Goal: Information Seeking & Learning: Learn about a topic

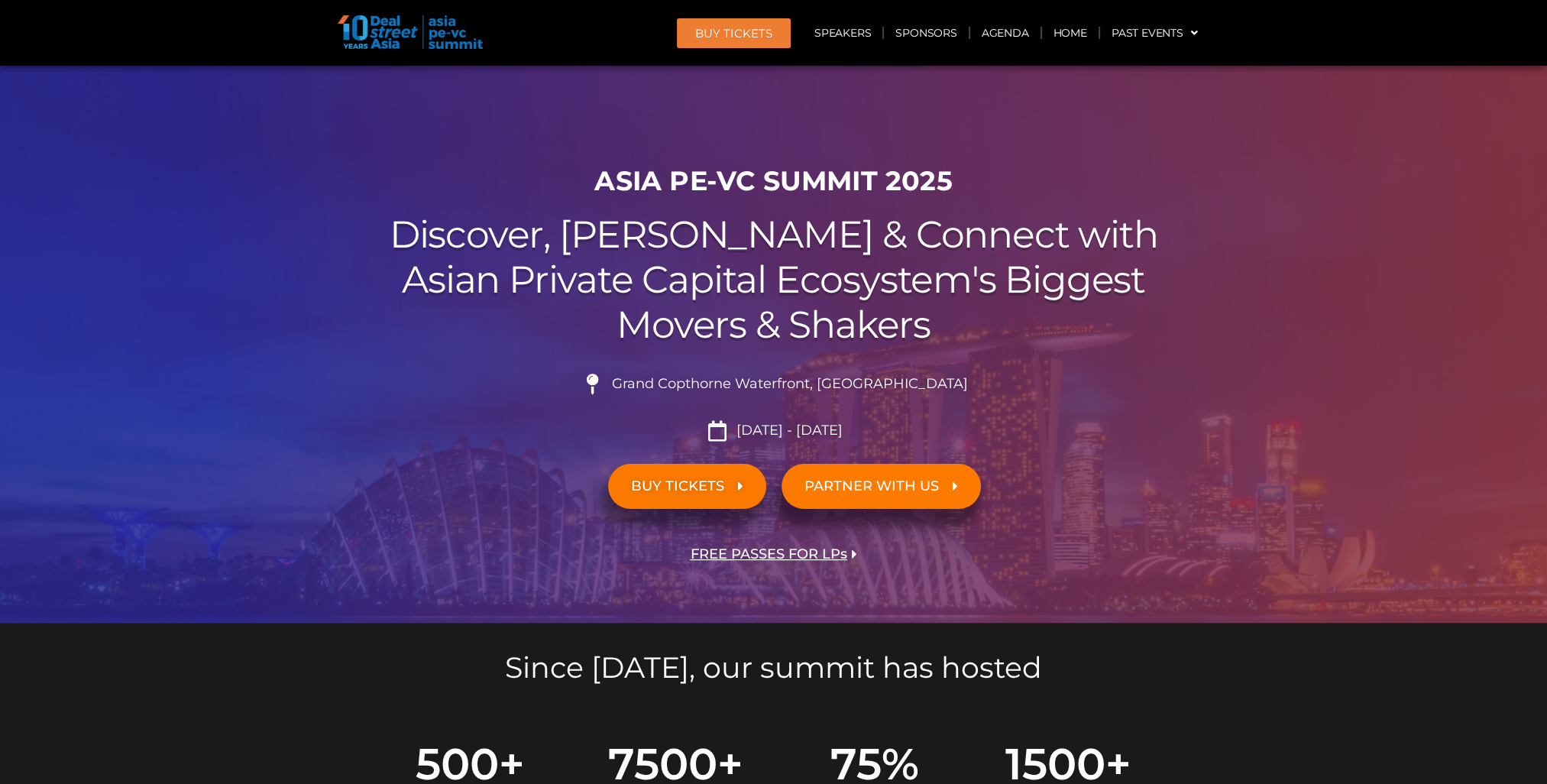
click at [816, 381] on span "Grand Copthorne Waterfront, [GEOGRAPHIC_DATA]​" at bounding box center [788, 384] width 360 height 17
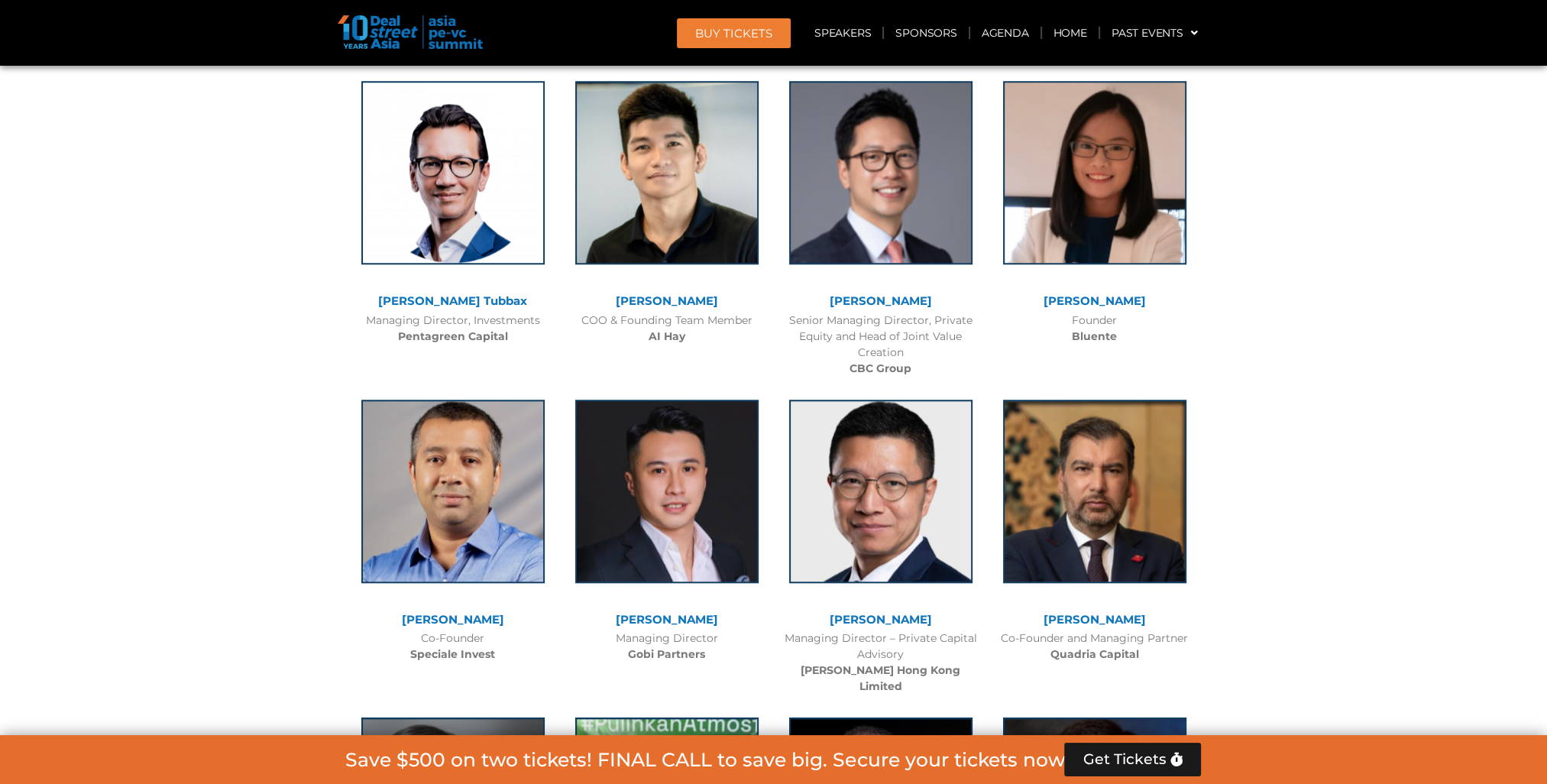
scroll to position [9166, 0]
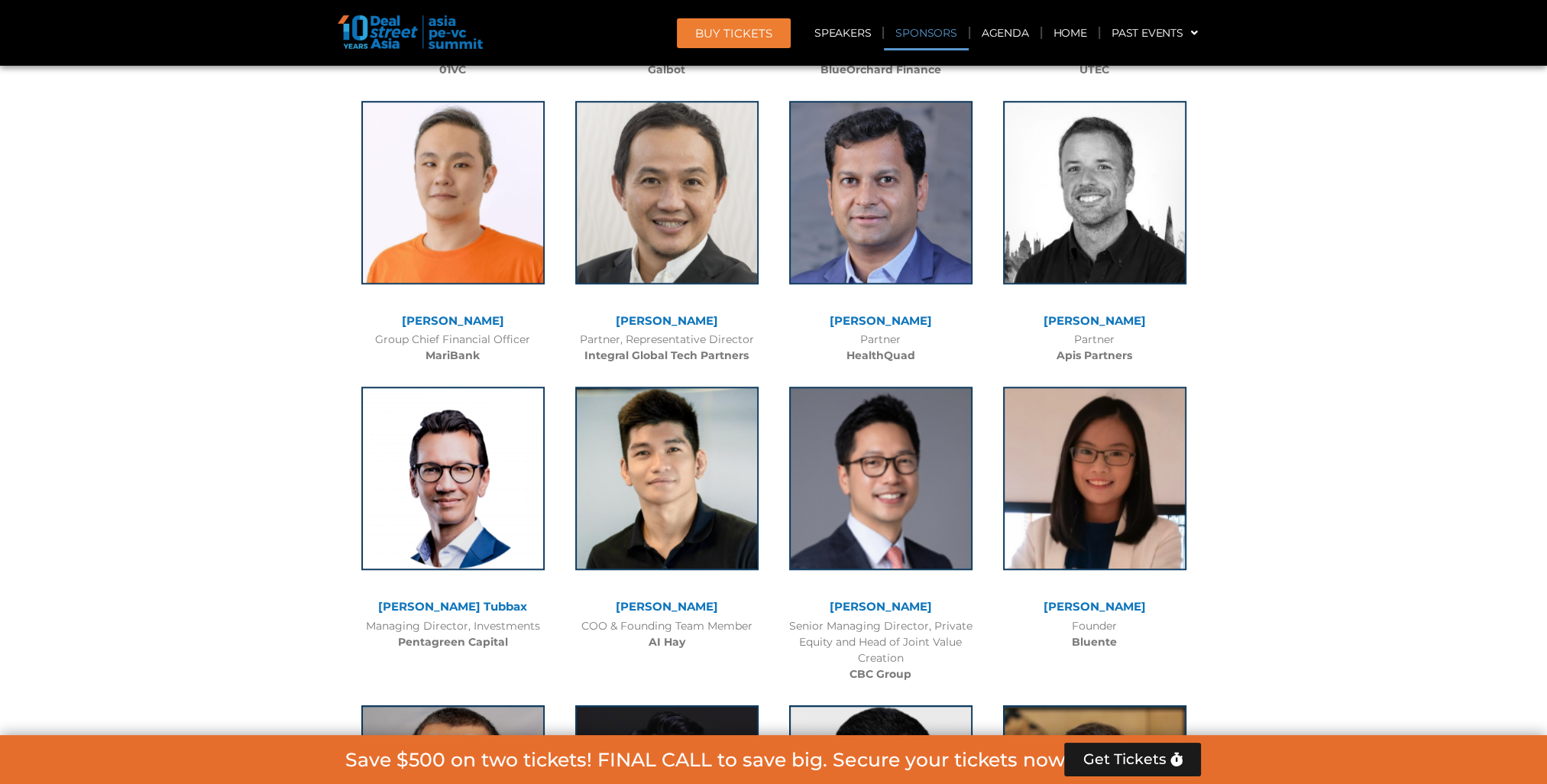
click at [941, 36] on link "Sponsors" at bounding box center [926, 33] width 84 height 35
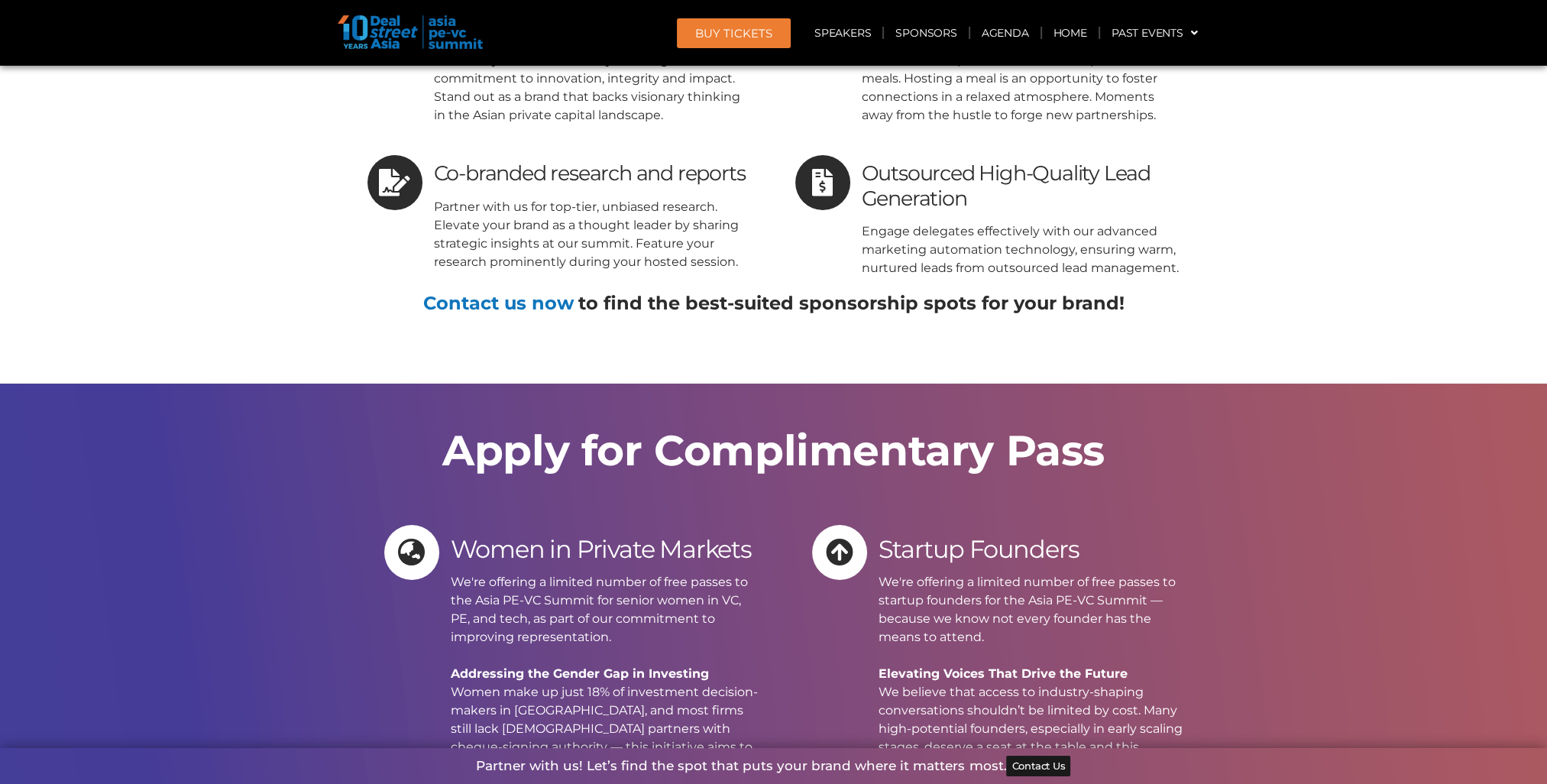
scroll to position [15102, 0]
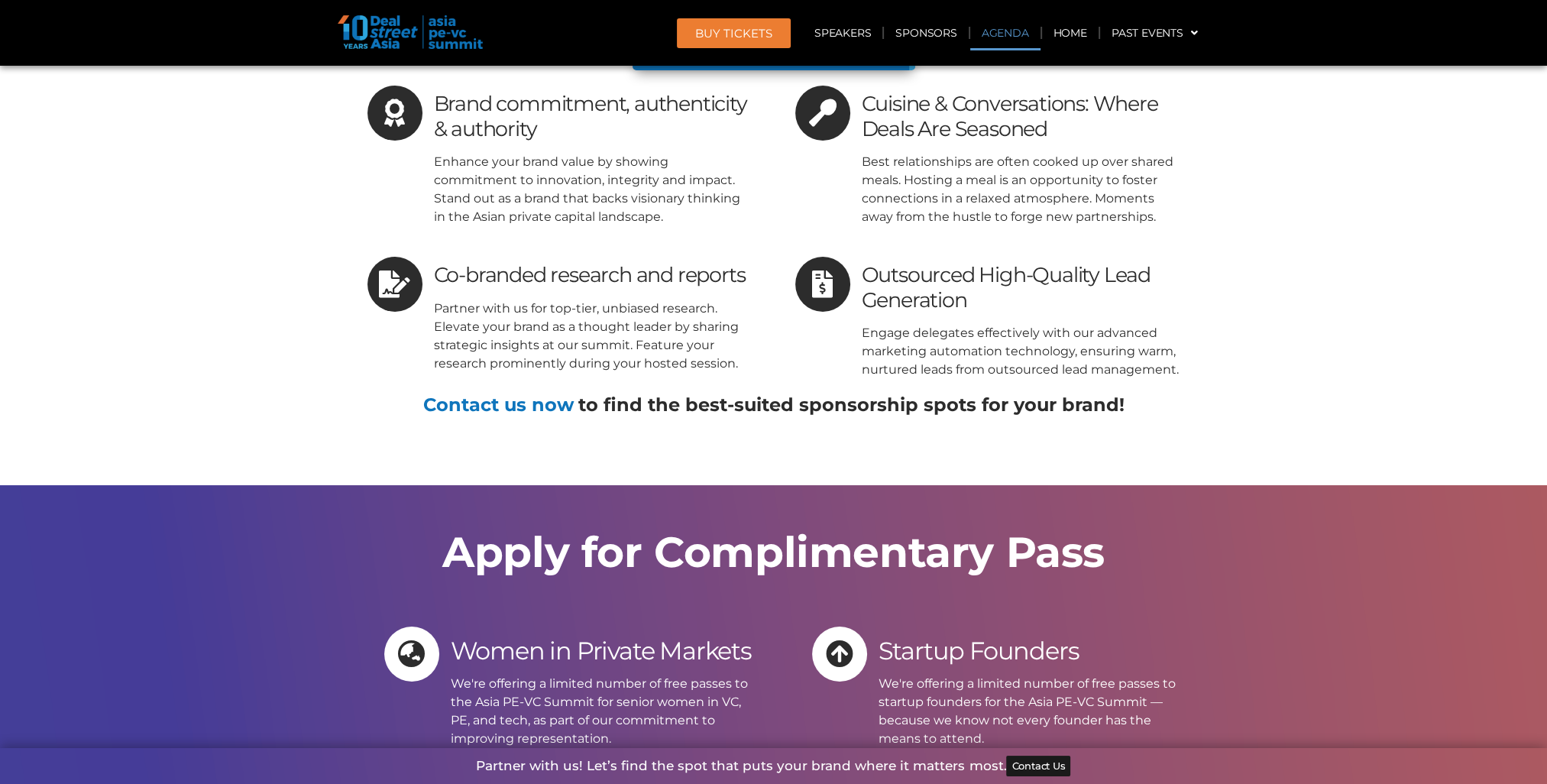
click at [972, 31] on link "Agenda" at bounding box center [1005, 33] width 70 height 35
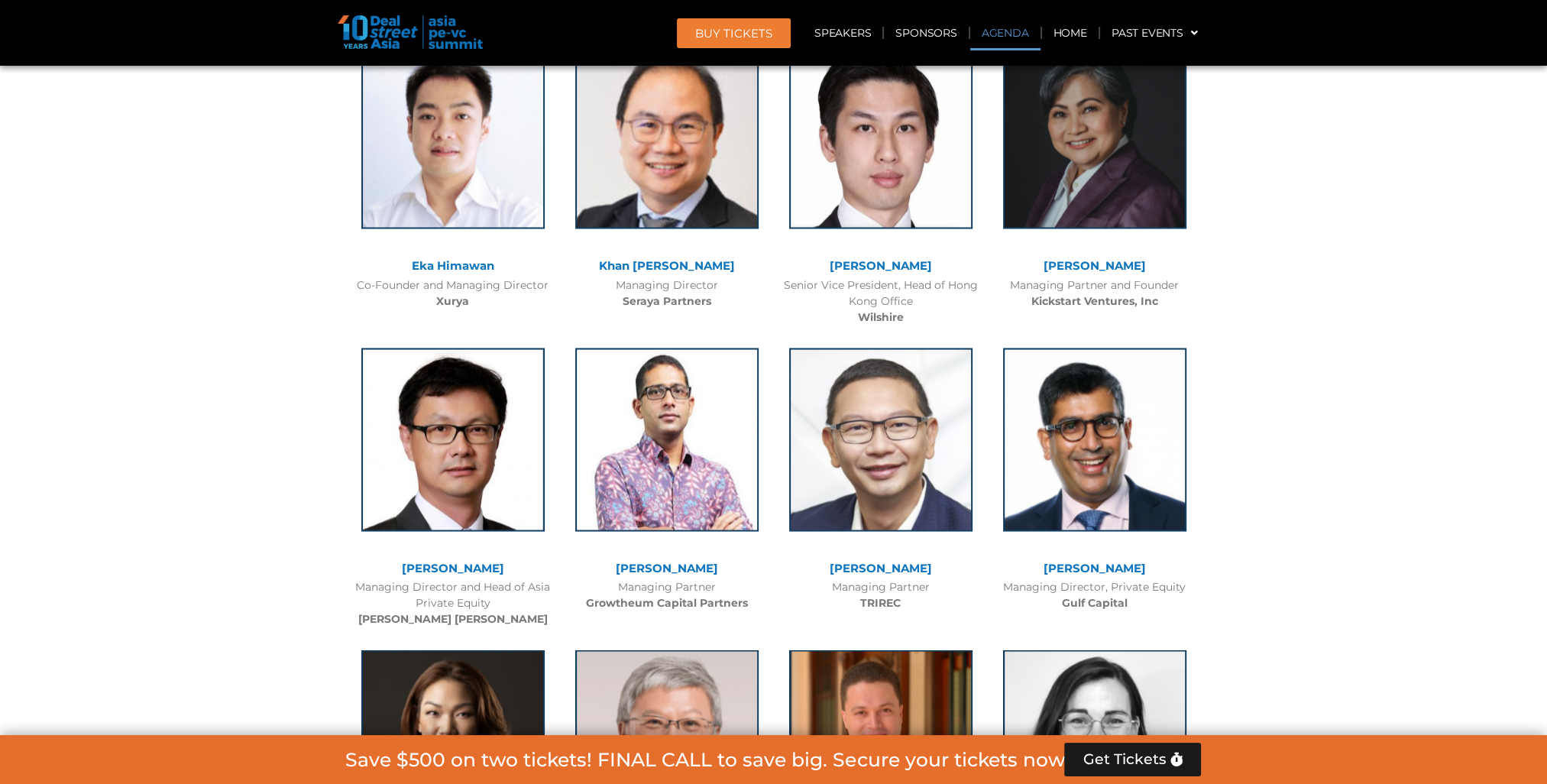
scroll to position [797, 0]
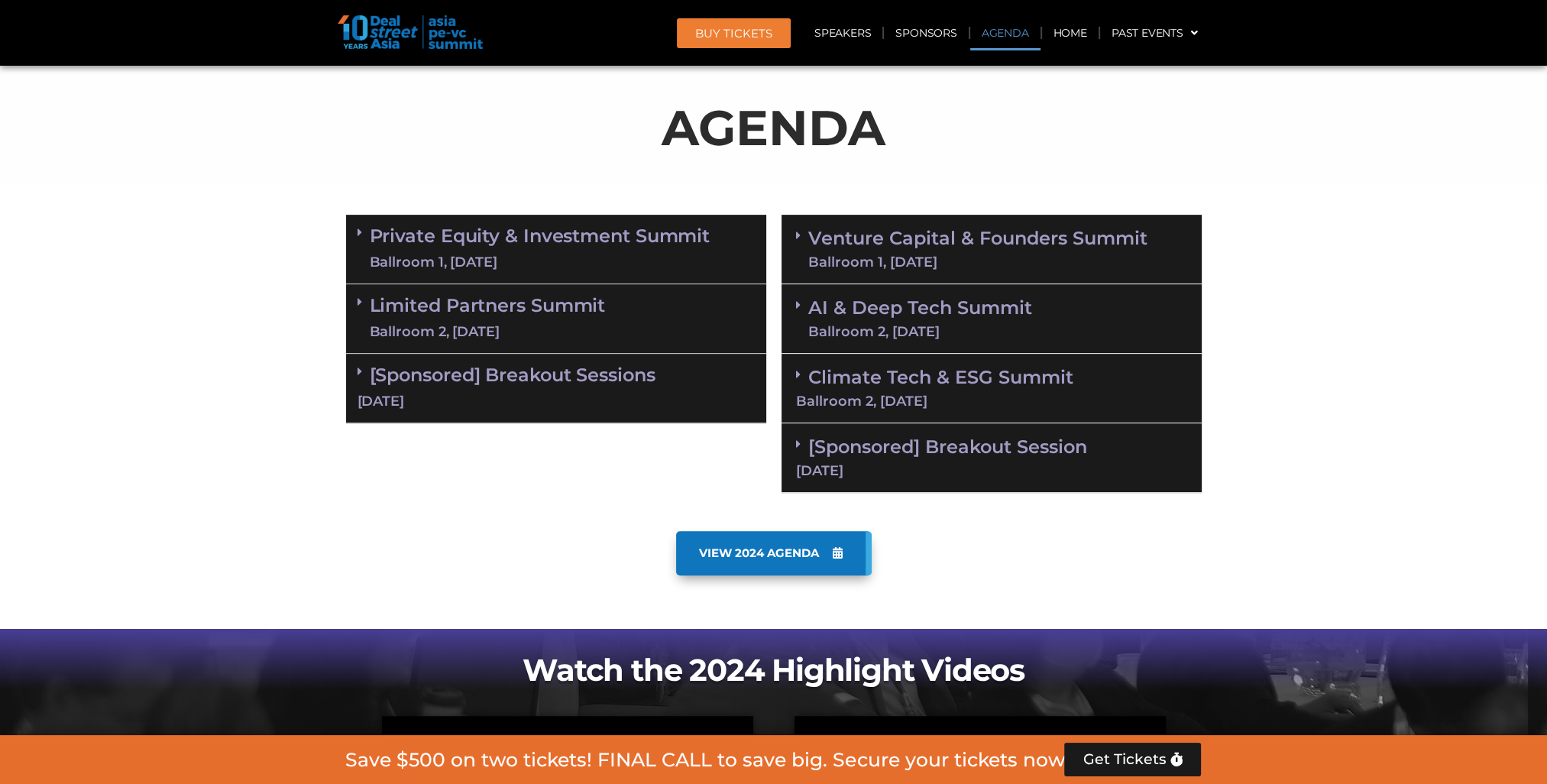
click at [560, 298] on link "Limited Partners [GEOGRAPHIC_DATA] 2, [DATE]" at bounding box center [488, 319] width 236 height 46
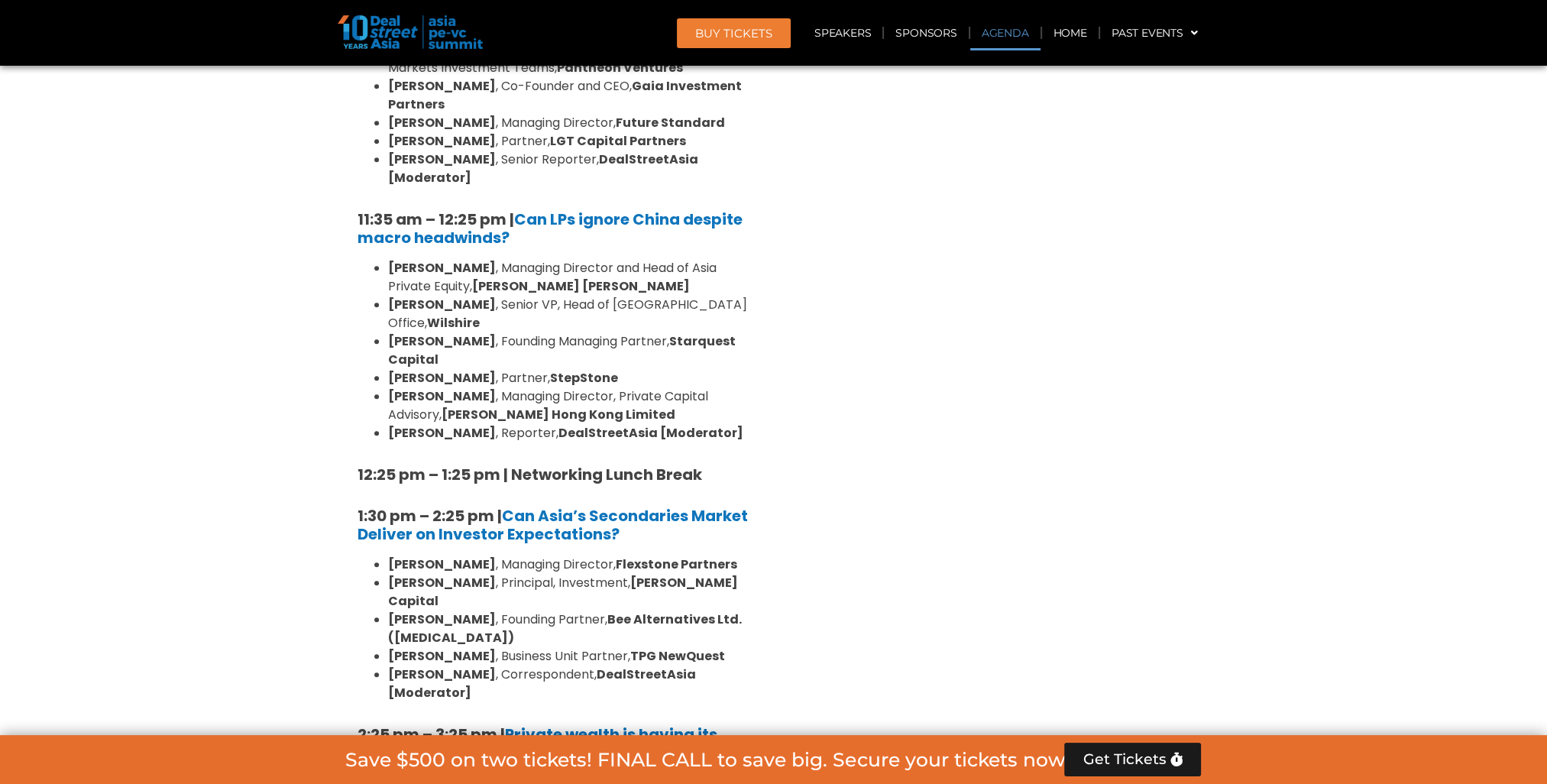
scroll to position [697, 0]
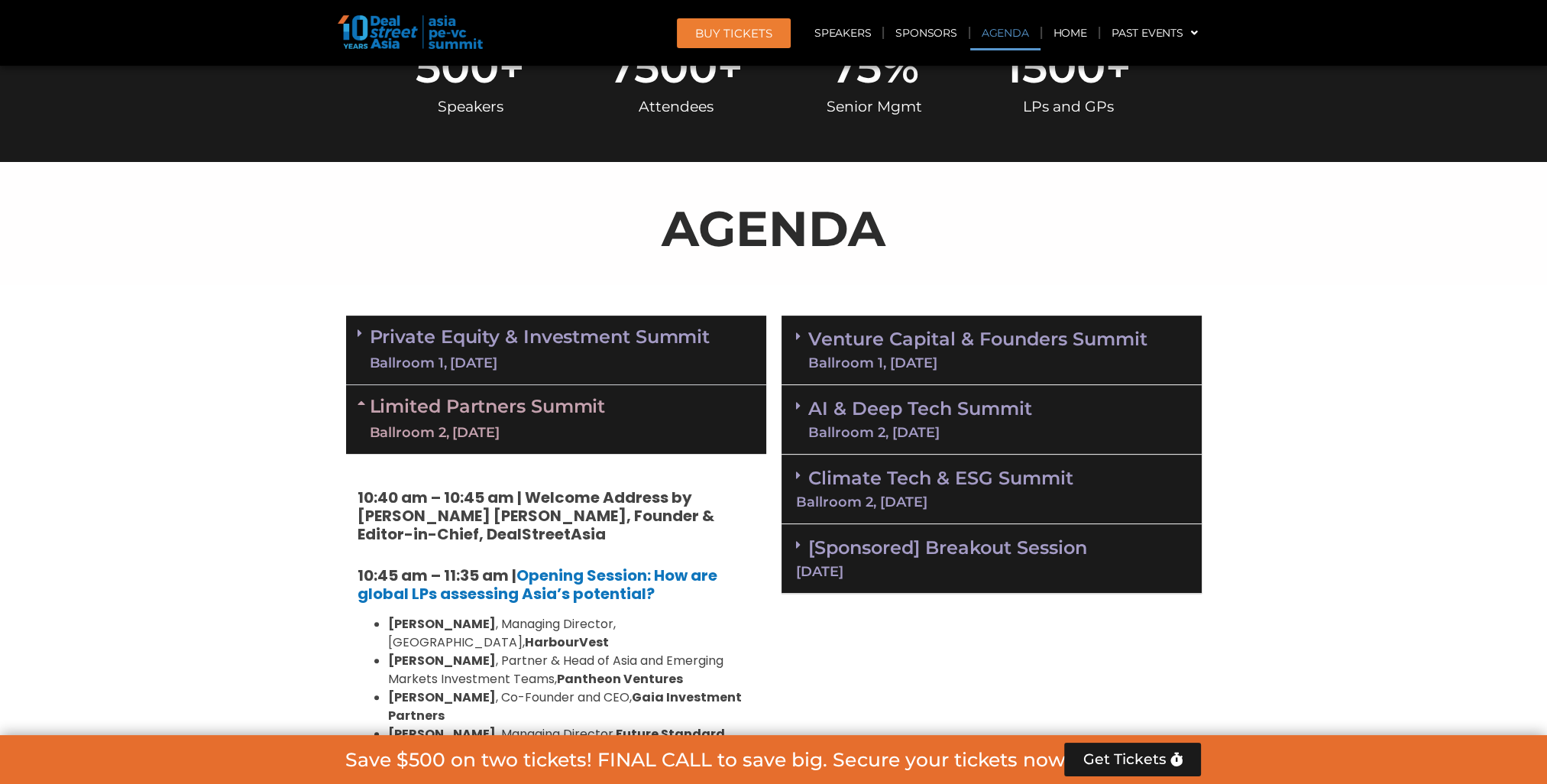
click at [589, 411] on link "Limited Partners [GEOGRAPHIC_DATA] 2, [DATE]" at bounding box center [488, 419] width 236 height 46
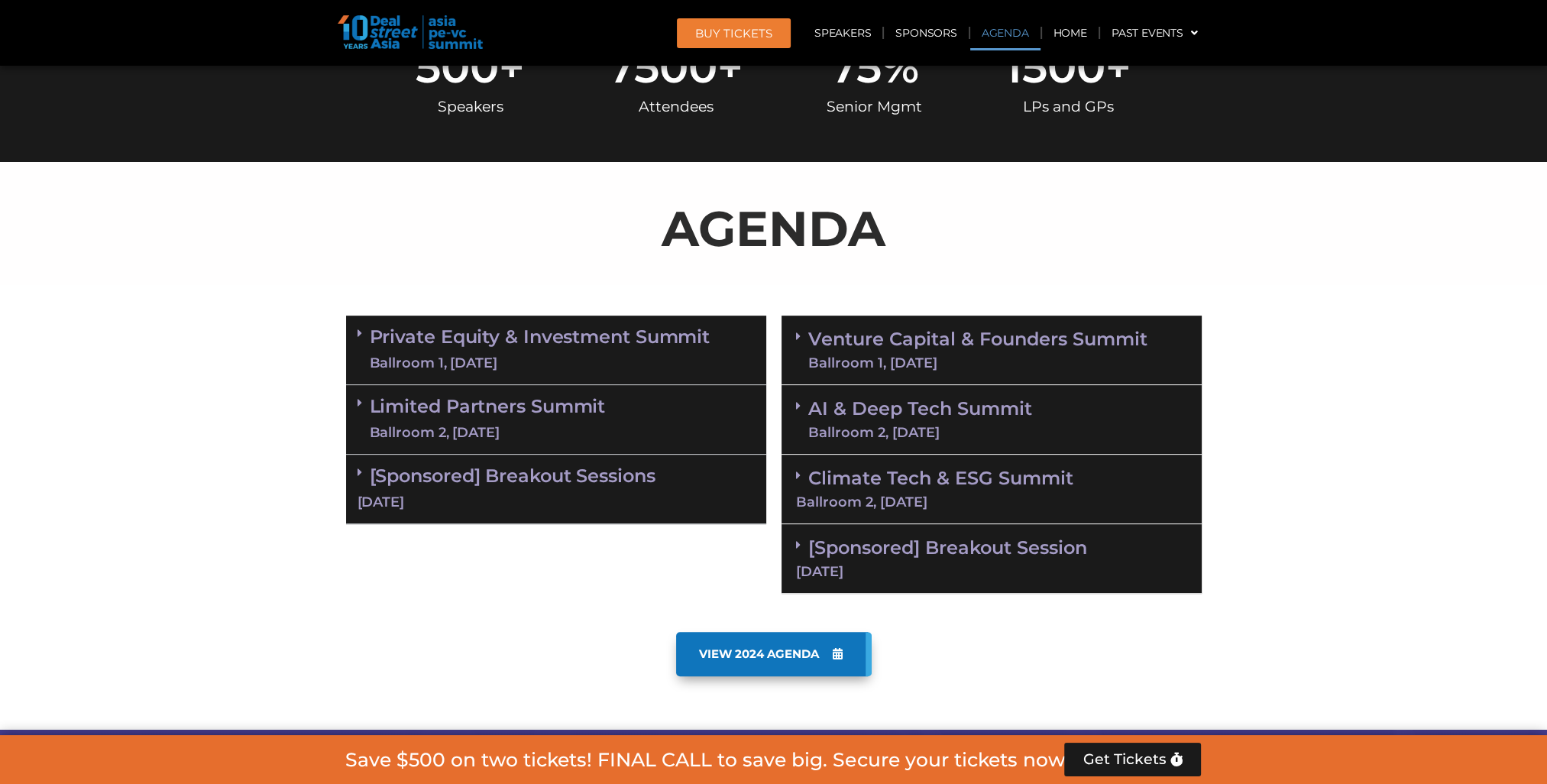
click at [589, 411] on link "Limited Partners [GEOGRAPHIC_DATA] 2, [DATE]" at bounding box center [488, 419] width 236 height 46
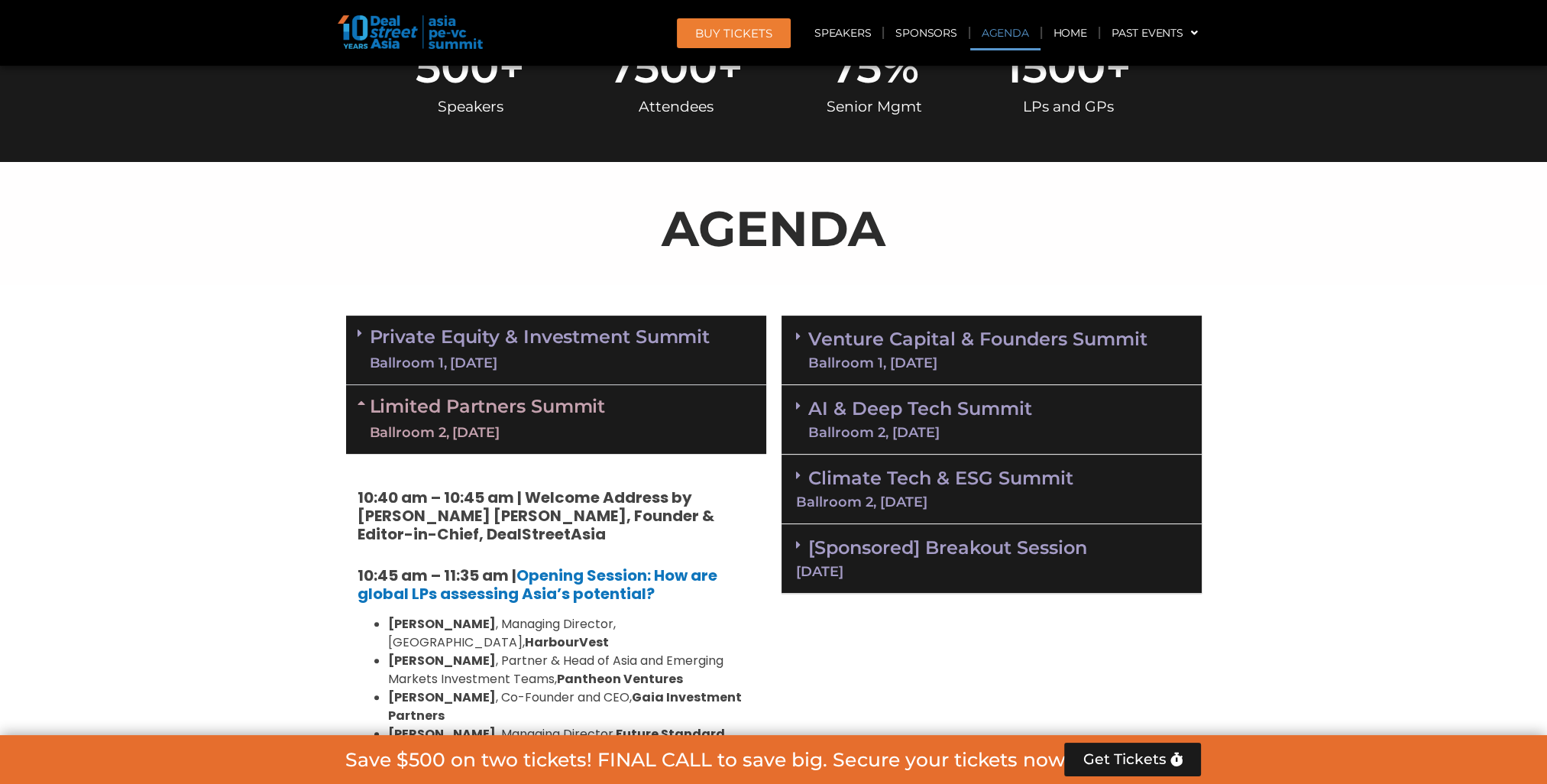
click at [589, 411] on link "Limited Partners [GEOGRAPHIC_DATA] 2, [DATE]" at bounding box center [488, 419] width 236 height 46
